Goal: Check status: Check status

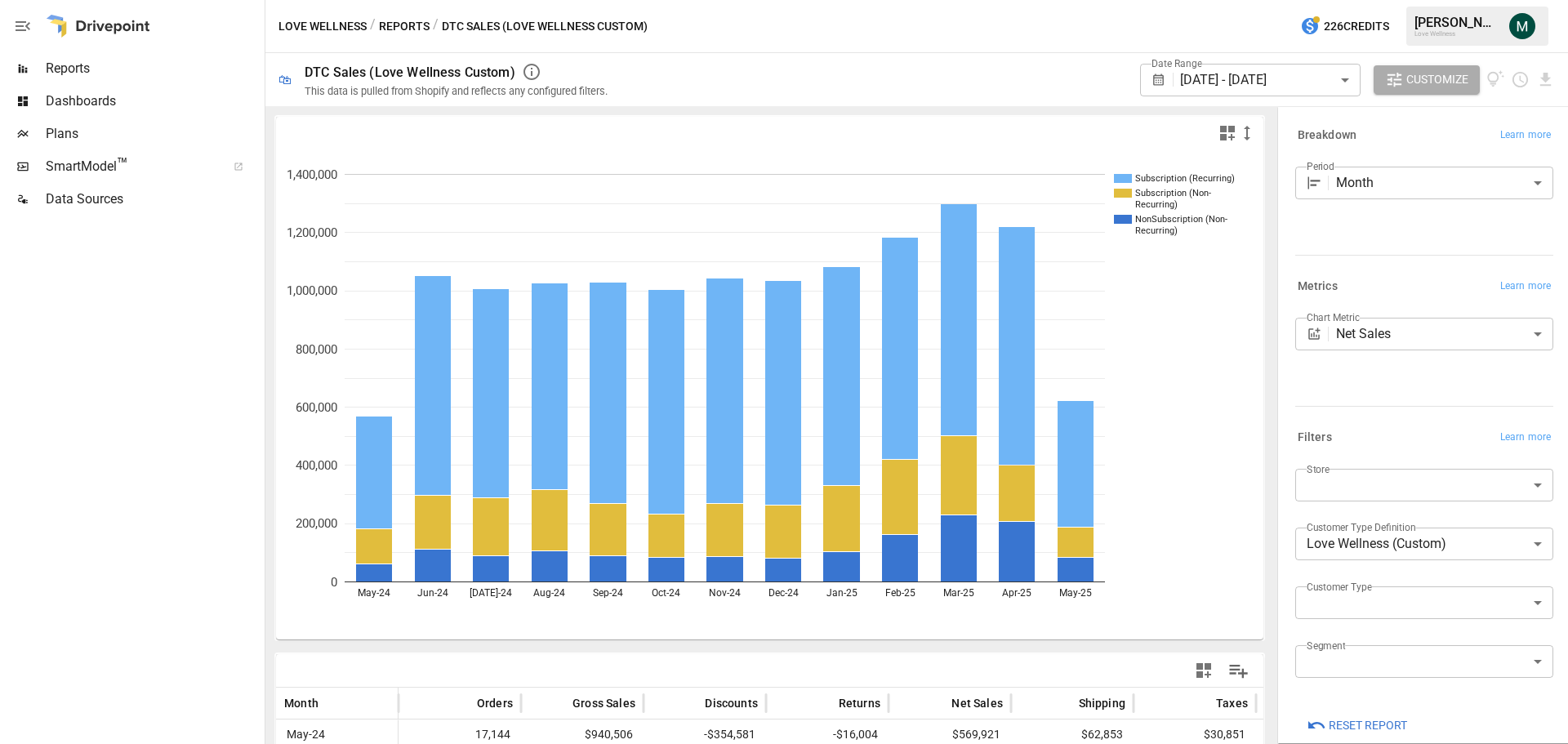
click at [1252, 0] on body "Reports Dashboards Plans SmartModel ™ Data Sources Love Wellness / Reports / DT…" at bounding box center [784, 0] width 1568 height 0
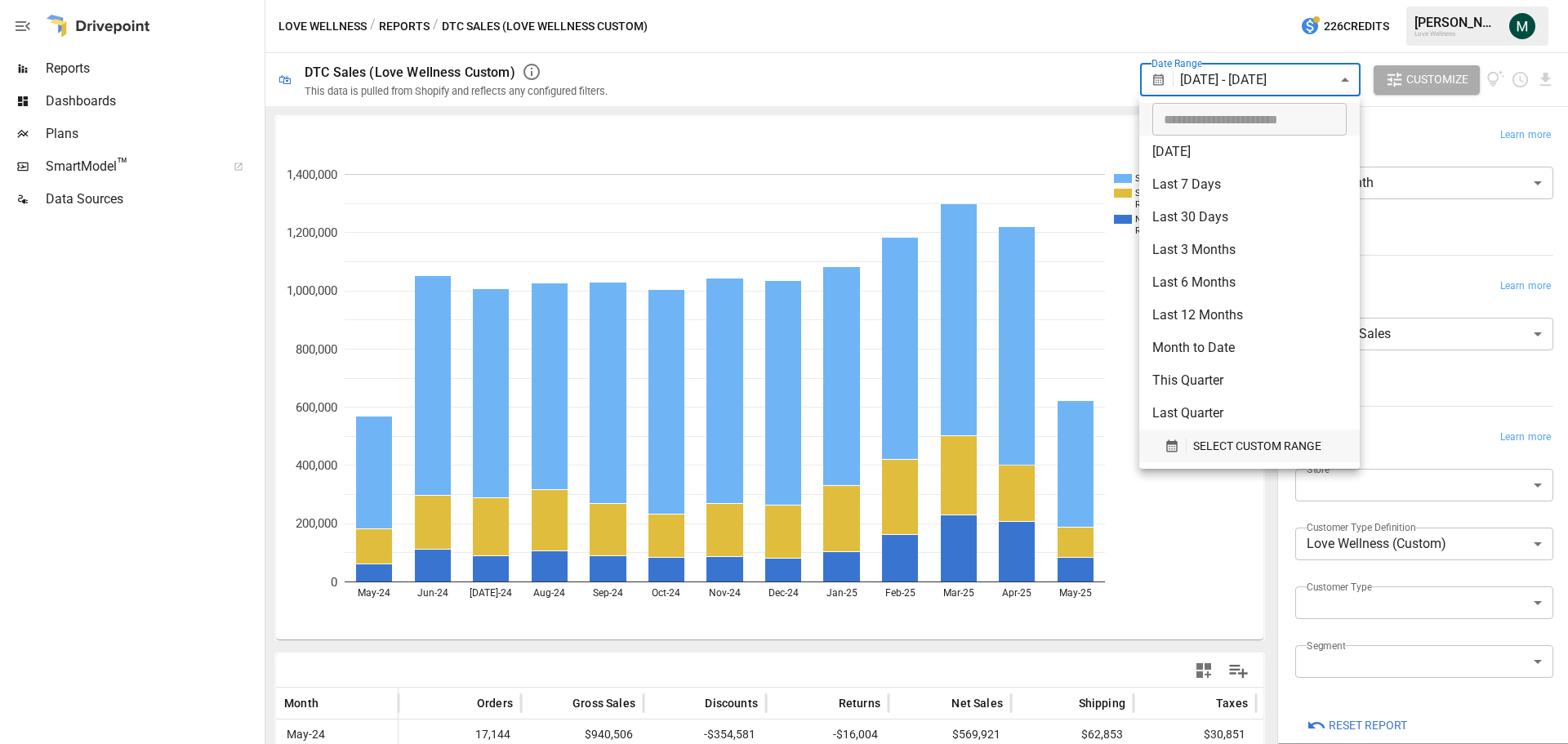
click at [1245, 446] on span "SELECT CUSTOM RANGE" at bounding box center [1257, 445] width 129 height 20
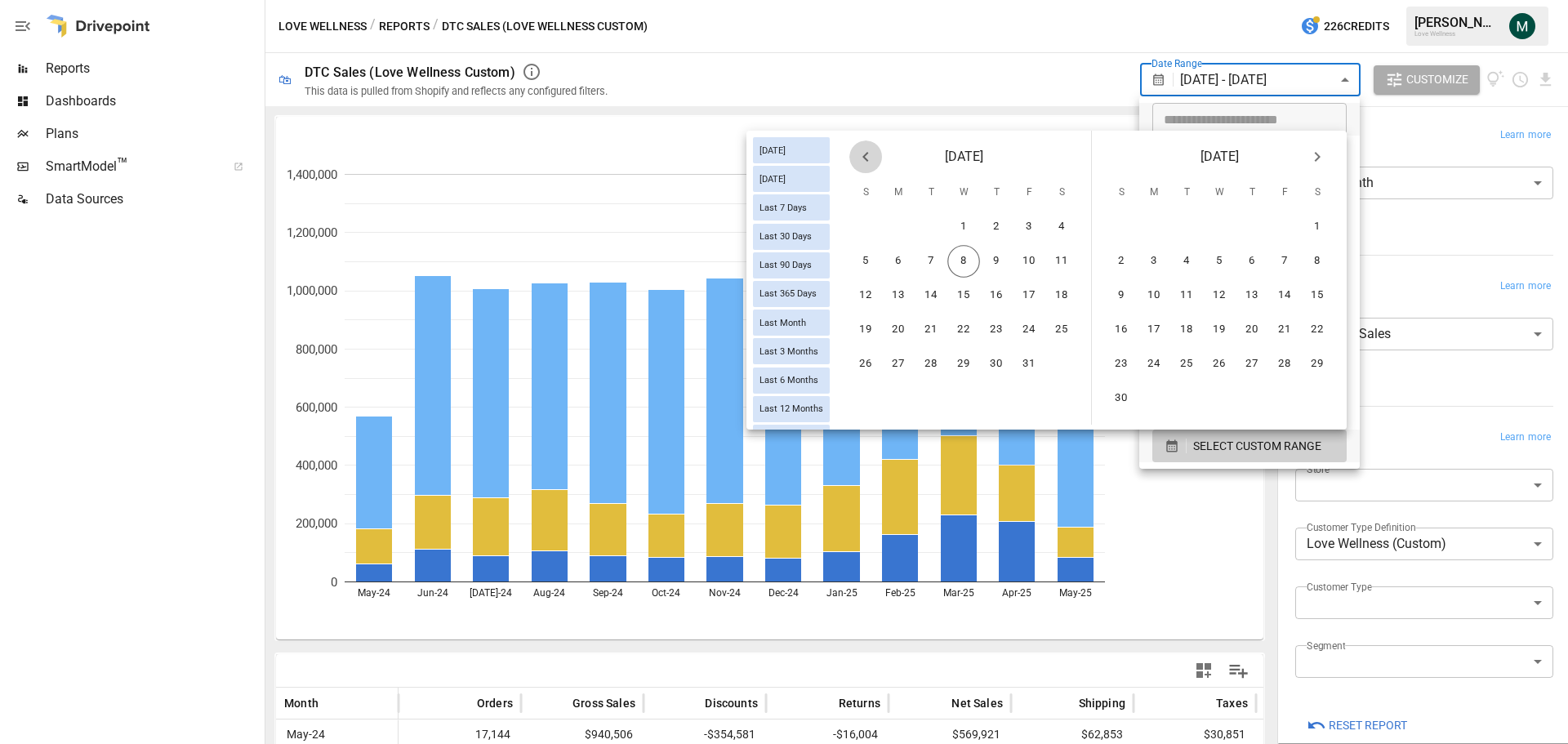
click at [862, 154] on icon "Previous month" at bounding box center [866, 156] width 19 height 19
drag, startPoint x: 932, startPoint y: 222, endPoint x: 1008, endPoint y: 215, distance: 76.3
click at [932, 223] on button "1" at bounding box center [931, 228] width 33 height 33
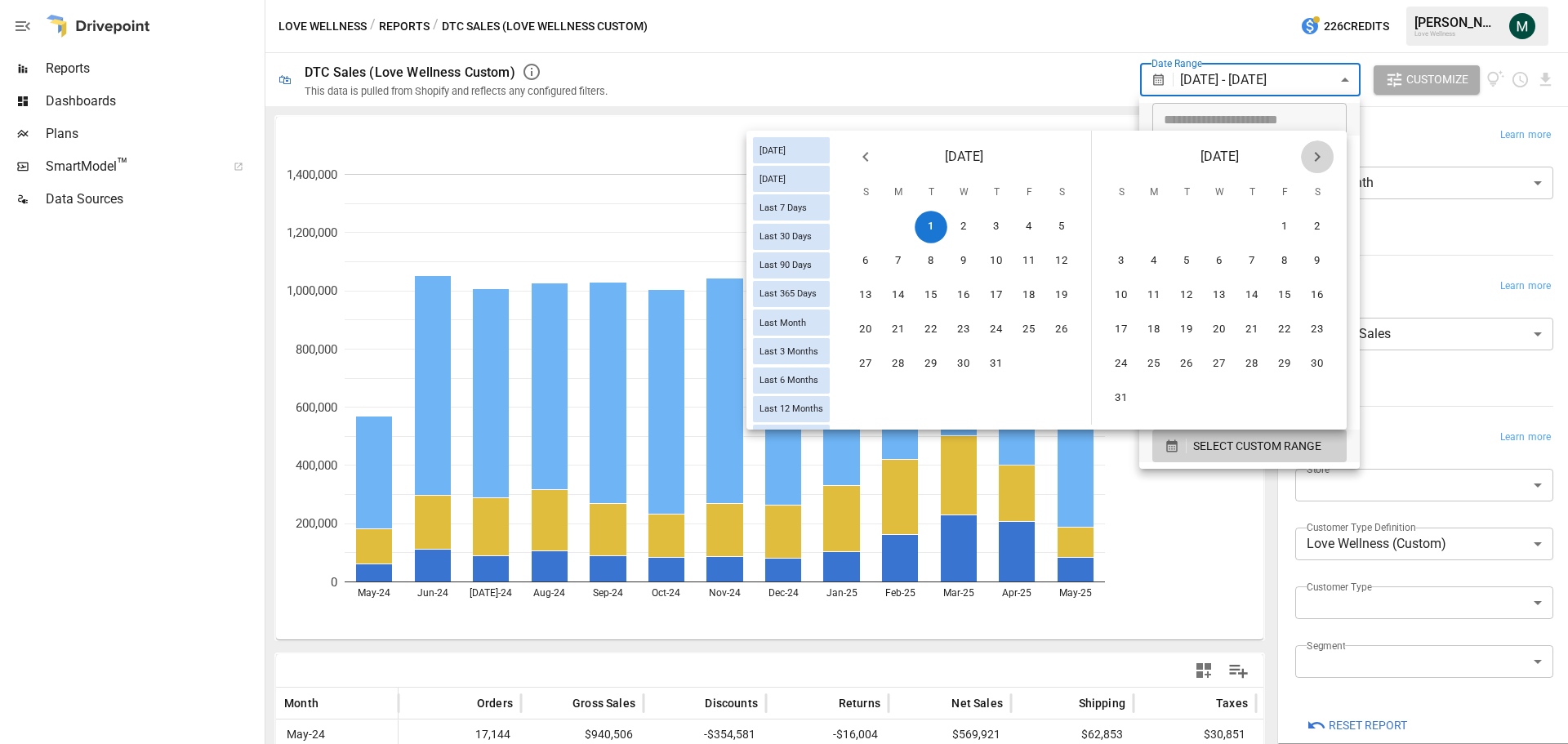
click at [1314, 154] on icon "Next month" at bounding box center [1317, 156] width 19 height 19
click at [1190, 359] on button "30" at bounding box center [1186, 364] width 33 height 33
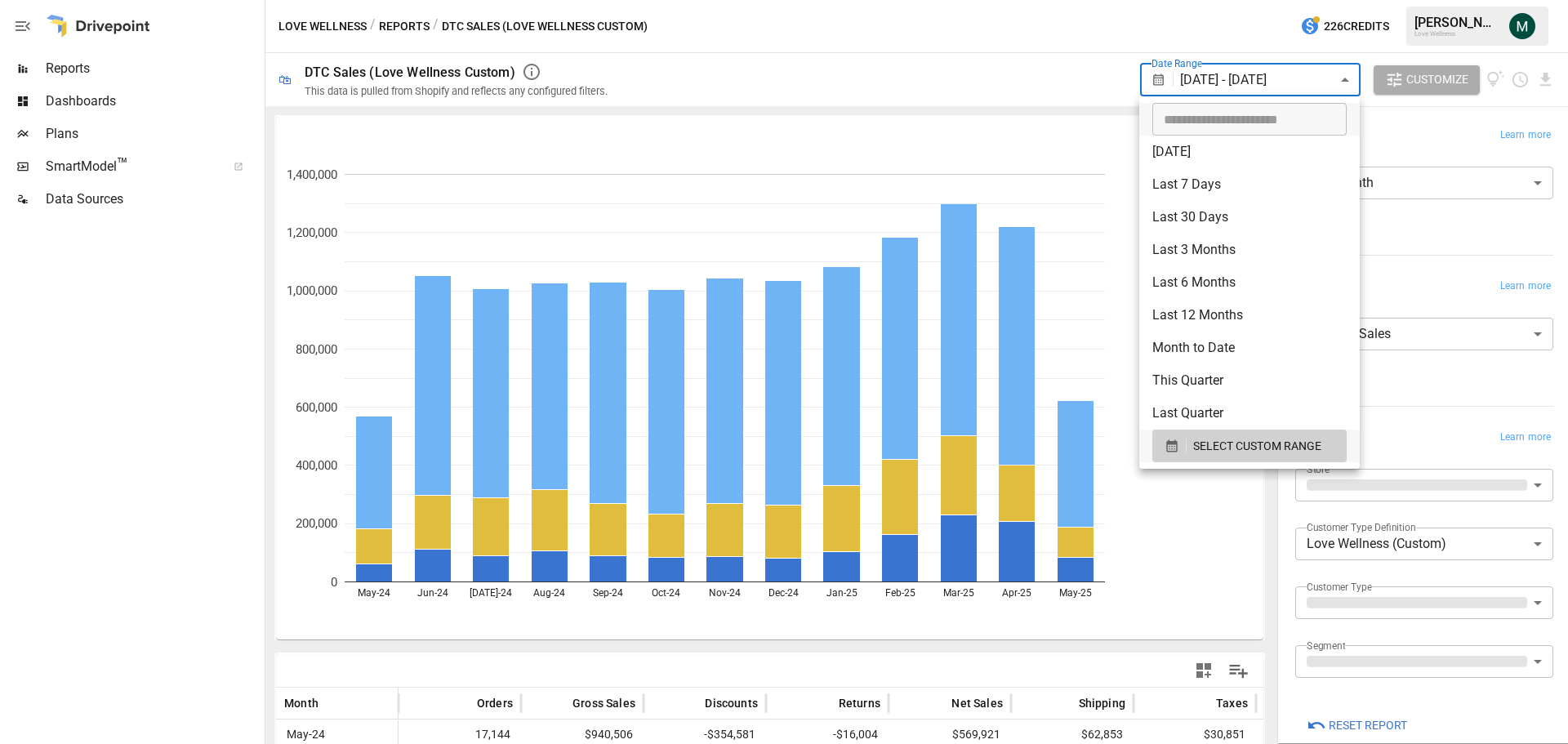
click at [999, 36] on div at bounding box center [784, 372] width 1568 height 744
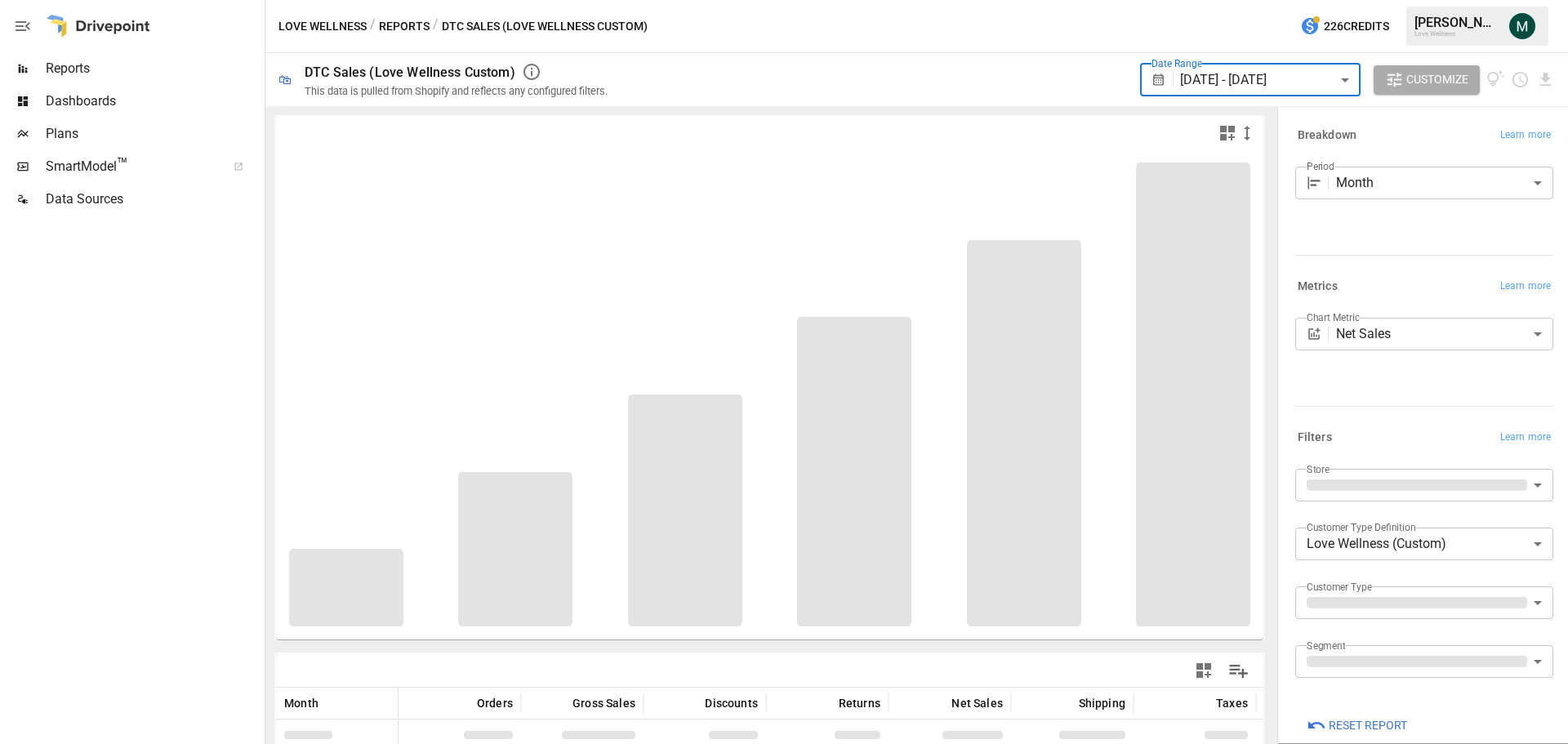
click at [1365, 0] on body "Reports Dashboards Plans SmartModel ™ Data Sources Love Wellness / Reports / DT…" at bounding box center [784, 0] width 1568 height 0
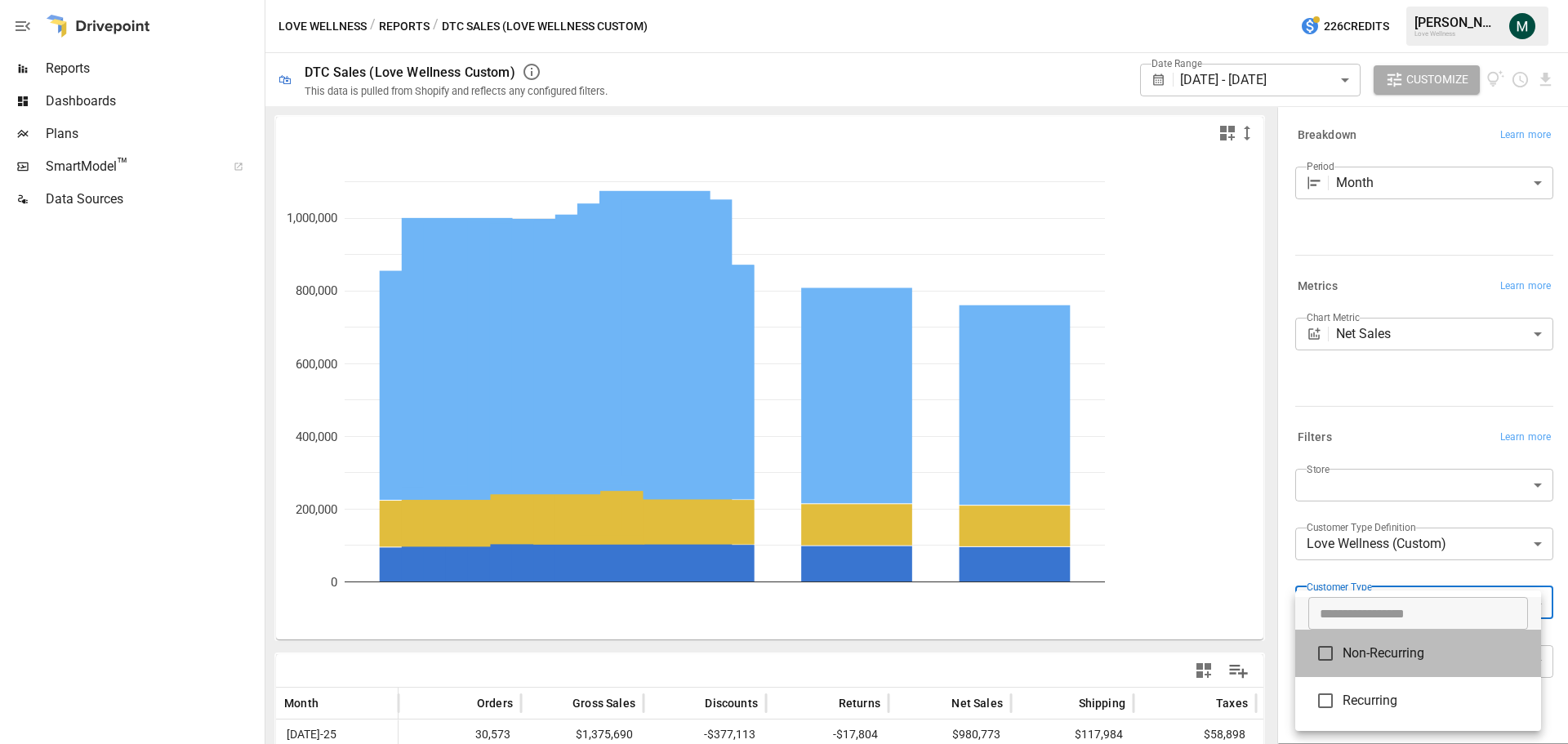
click at [1372, 661] on span "Non-Recurring" at bounding box center [1435, 653] width 185 height 19
type input "**********"
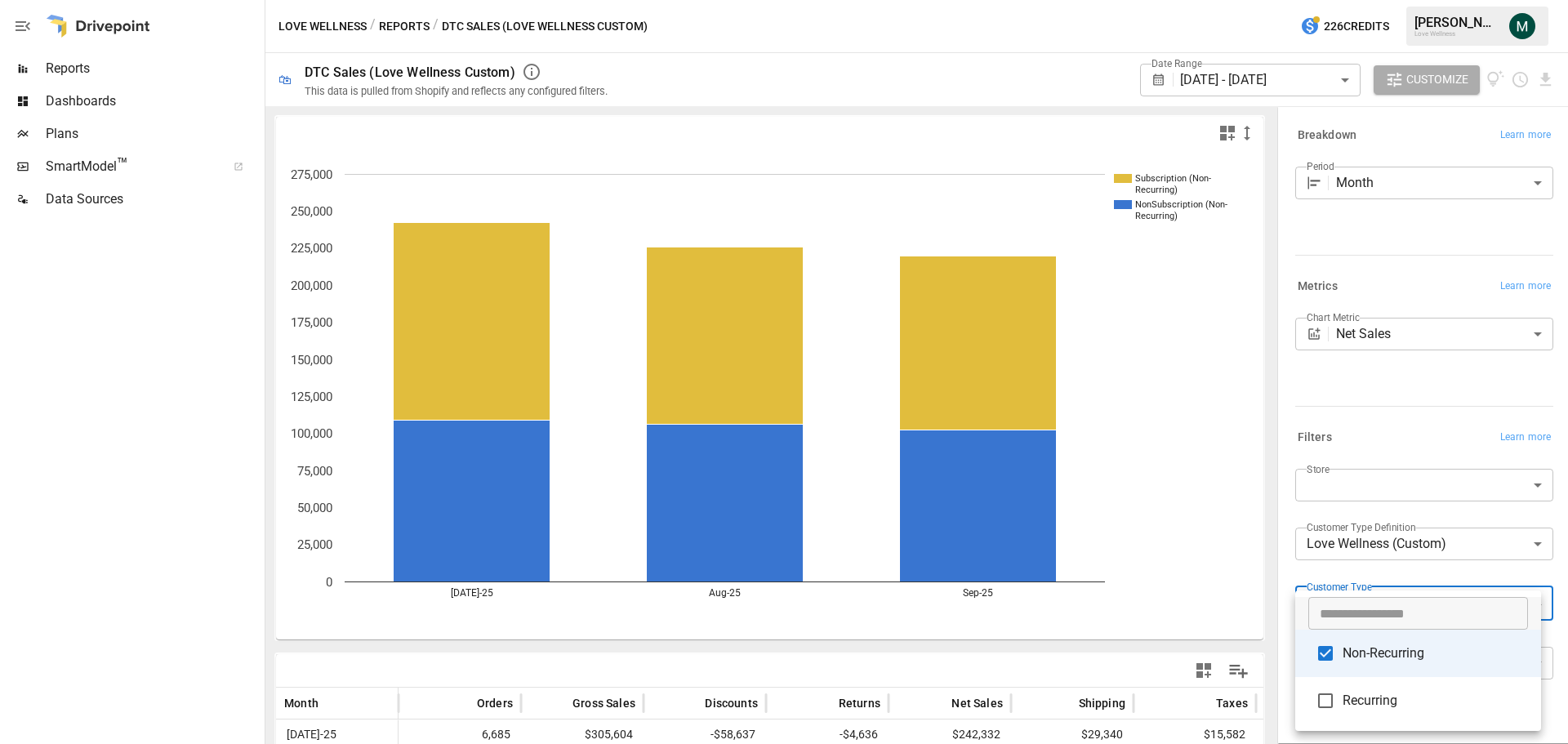
click at [1211, 548] on div at bounding box center [784, 372] width 1568 height 744
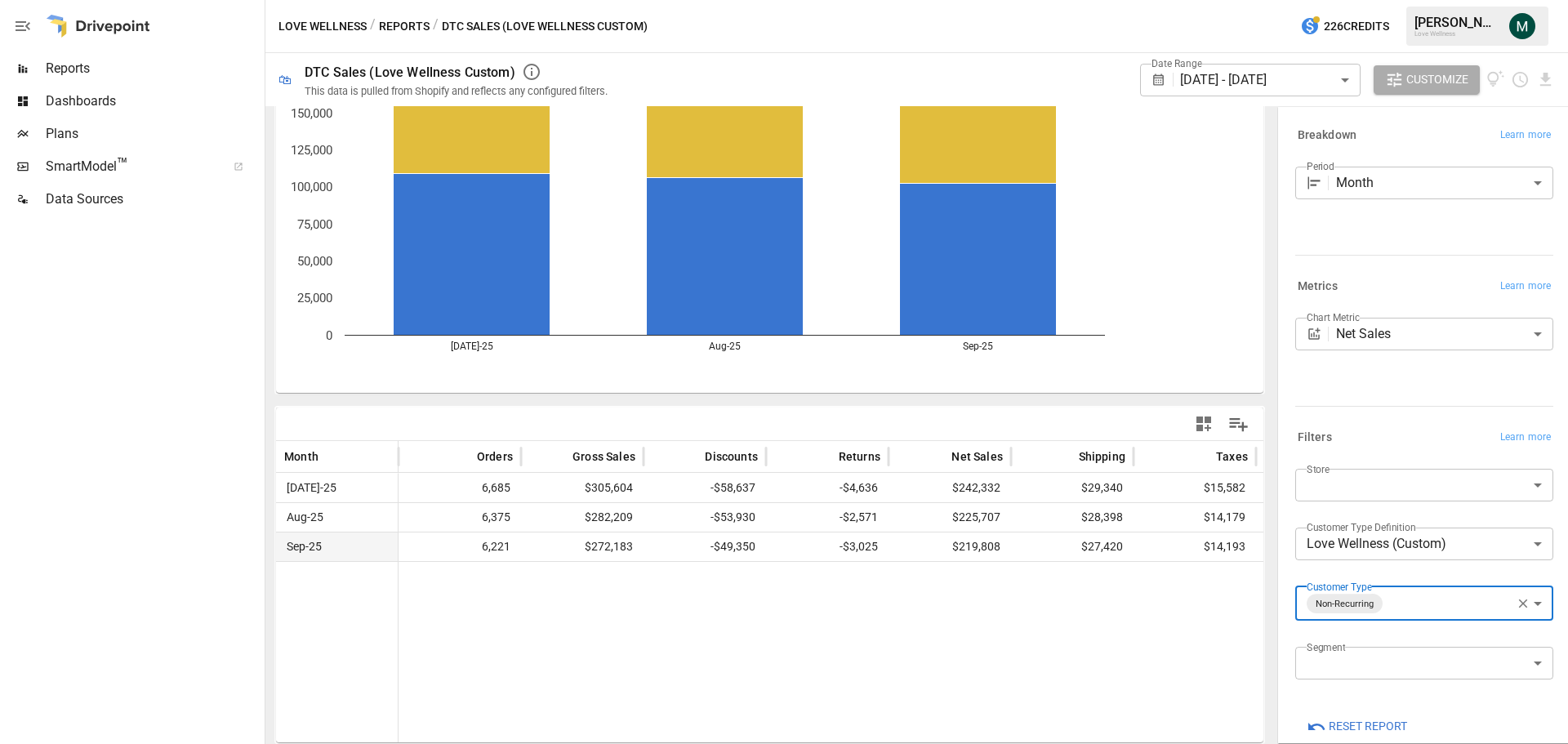
scroll to position [248, 0]
